Goal: Use online tool/utility: Use online tool/utility

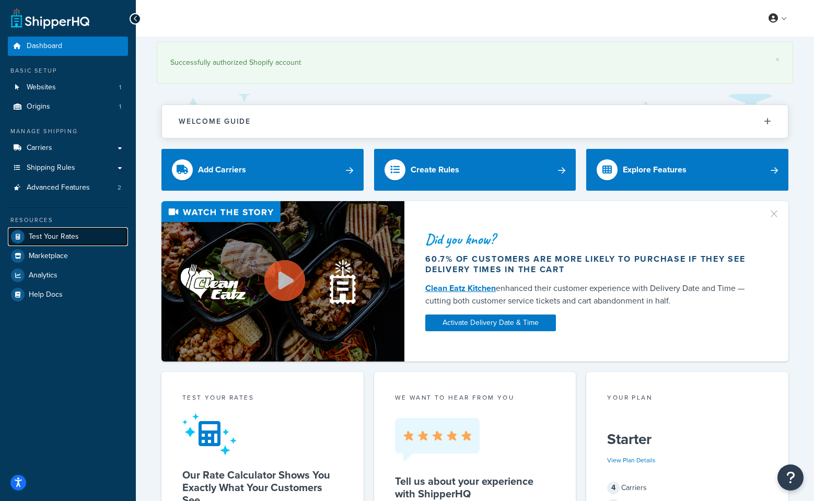
click at [34, 234] on span "Test Your Rates" at bounding box center [54, 237] width 50 height 9
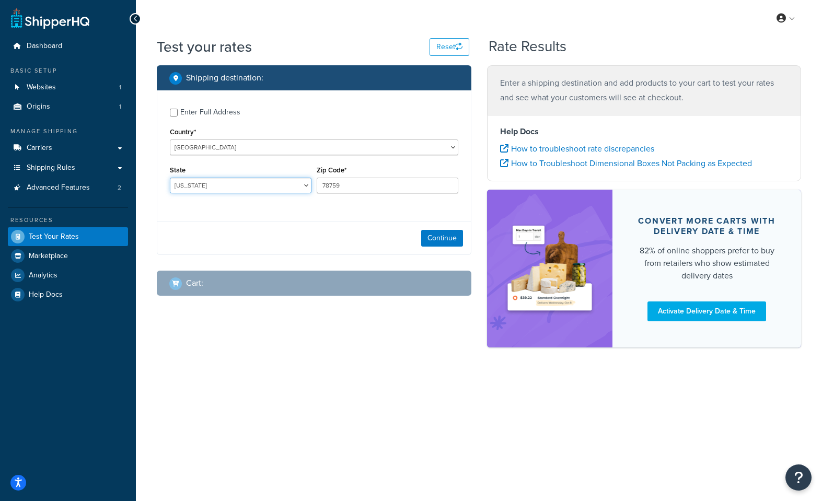
click at [229, 185] on select "[US_STATE] [US_STATE] [US_STATE] [US_STATE] [US_STATE] Armed Forces Americas Ar…" at bounding box center [241, 186] width 142 height 16
select select "IL"
click at [170, 178] on select "[US_STATE] [US_STATE] [US_STATE] [US_STATE] [US_STATE] Armed Forces Americas Ar…" at bounding box center [241, 186] width 142 height 16
click at [398, 196] on div "Zip Code* 78759" at bounding box center [387, 182] width 147 height 38
drag, startPoint x: 358, startPoint y: 183, endPoint x: 261, endPoint y: 183, distance: 96.7
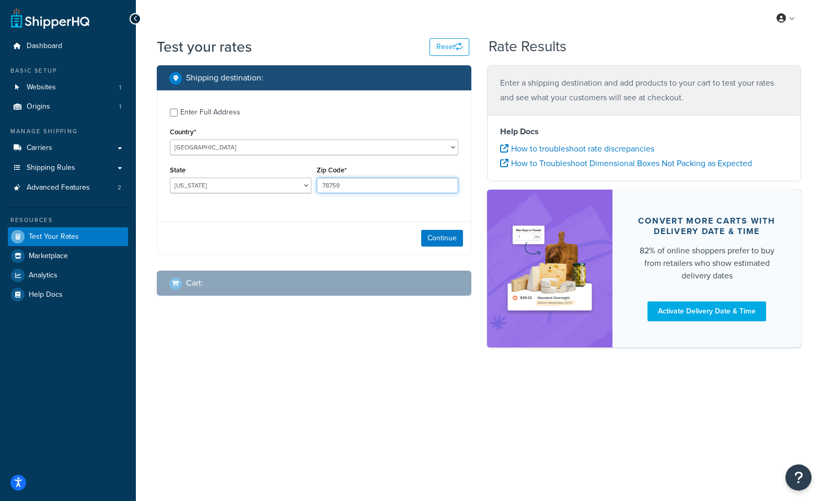
click at [261, 183] on div "State [US_STATE] [US_STATE] [US_STATE] [US_STATE] [US_STATE] Armed Forces Ameri…" at bounding box center [314, 182] width 294 height 38
type input "60421"
click at [436, 239] on button "Continue" at bounding box center [442, 238] width 42 height 17
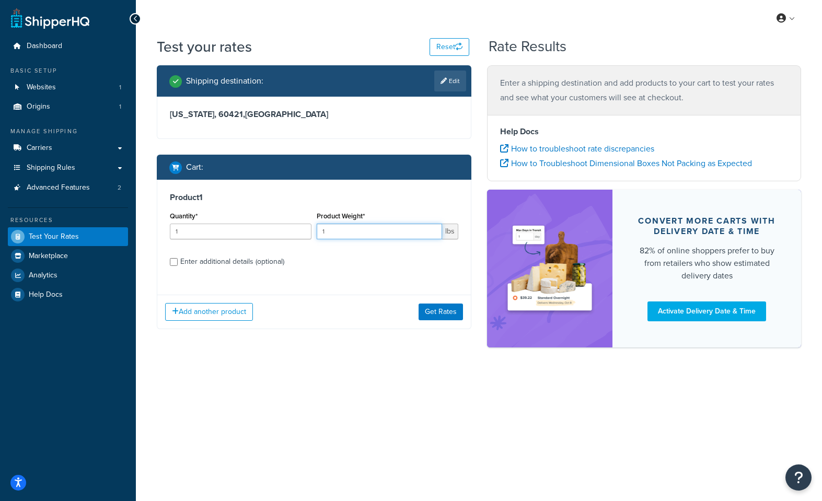
click at [335, 236] on input "1" at bounding box center [379, 232] width 125 height 16
type input "5"
click at [424, 309] on button "Get Rates" at bounding box center [441, 312] width 44 height 17
